Goal: Navigation & Orientation: Find specific page/section

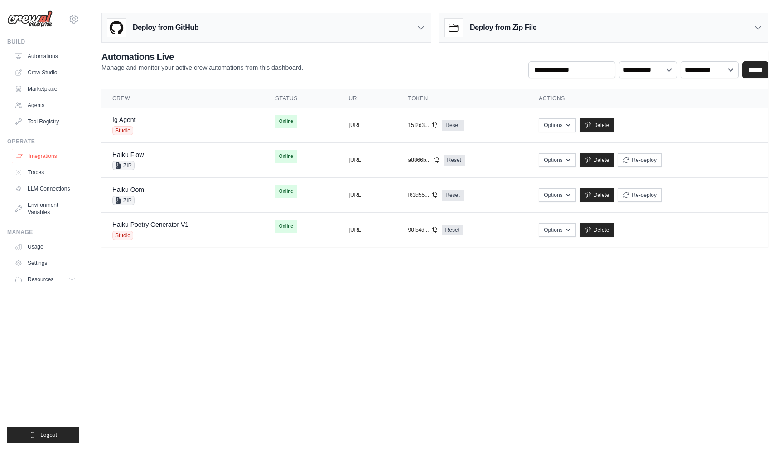
click at [65, 154] on link "Integrations" at bounding box center [46, 156] width 68 height 15
click at [64, 176] on link "Traces" at bounding box center [46, 172] width 68 height 15
